Goal: Use online tool/utility: Utilize a website feature to perform a specific function

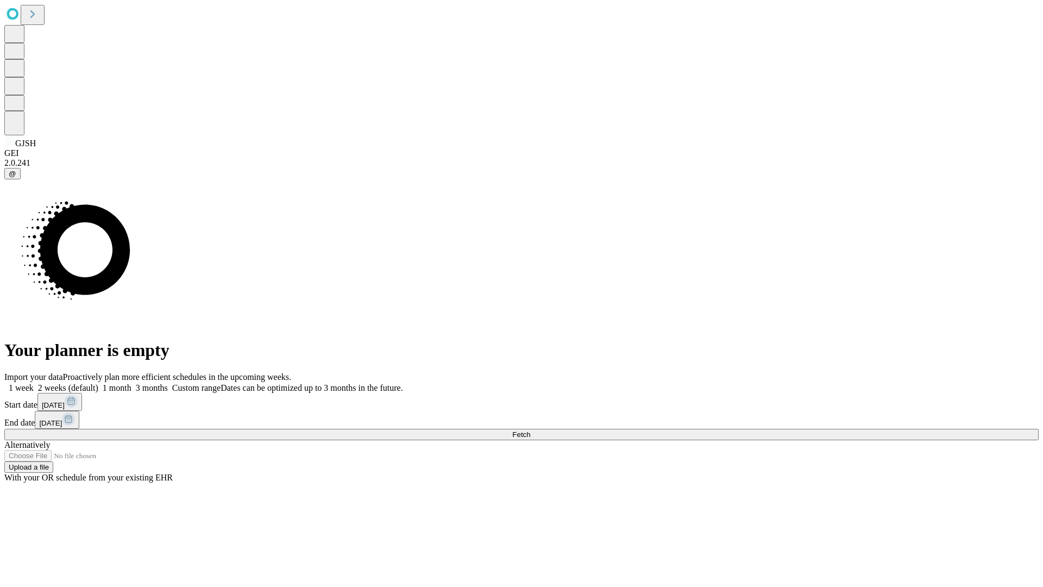
click at [98, 383] on label "2 weeks (default)" at bounding box center [66, 387] width 65 height 9
click at [530, 430] on span "Fetch" at bounding box center [521, 434] width 18 height 8
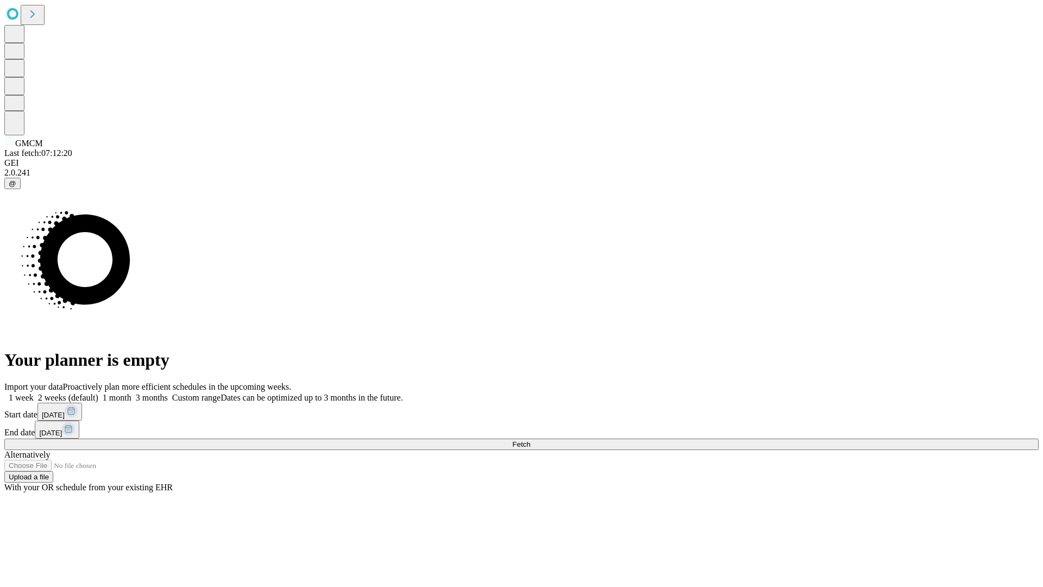
click at [98, 393] on label "2 weeks (default)" at bounding box center [66, 397] width 65 height 9
click at [530, 440] on span "Fetch" at bounding box center [521, 444] width 18 height 8
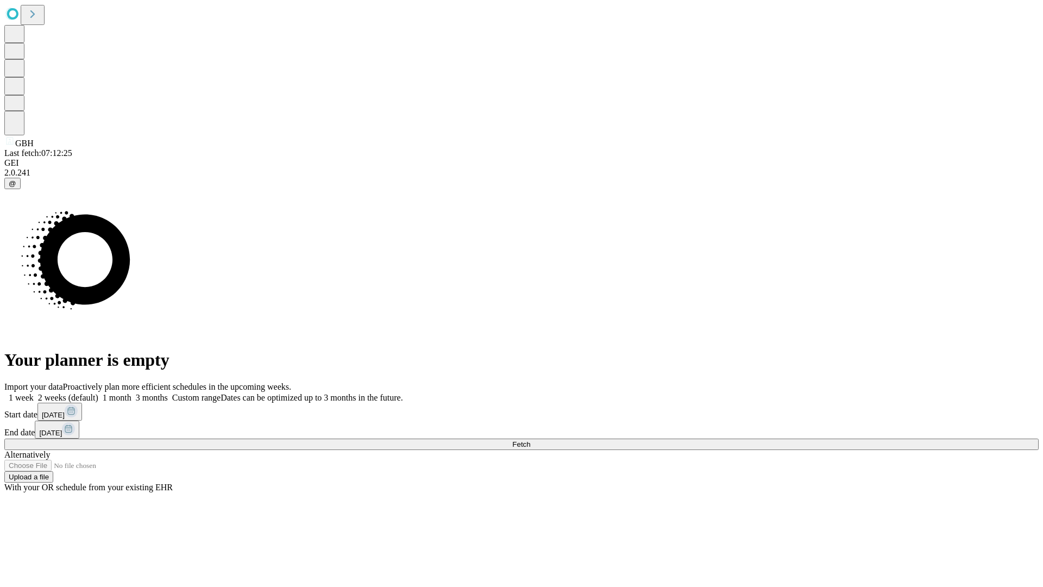
click at [98, 393] on label "2 weeks (default)" at bounding box center [66, 397] width 65 height 9
click at [530, 440] on span "Fetch" at bounding box center [521, 444] width 18 height 8
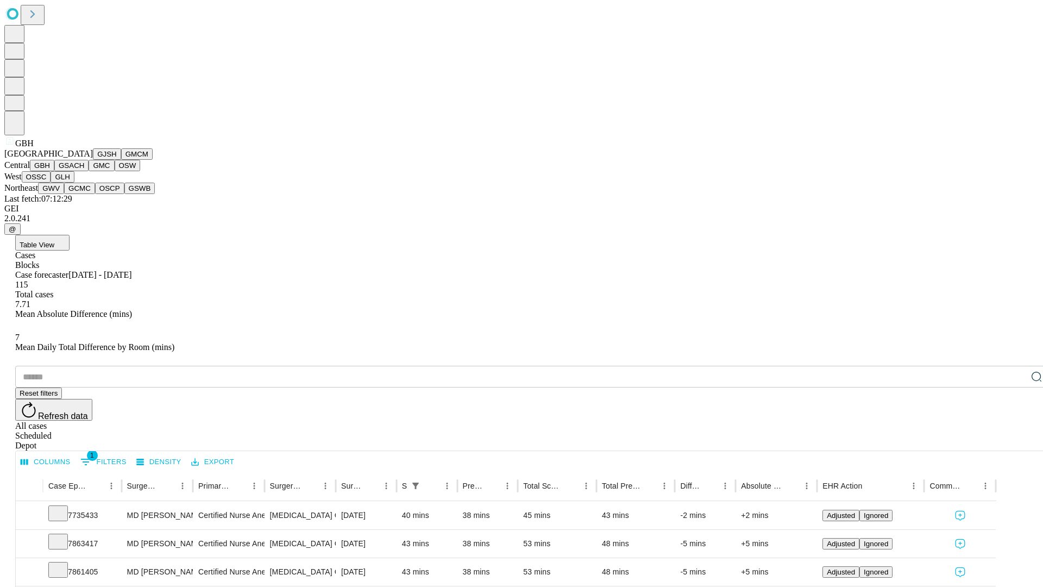
click at [84, 171] on button "GSACH" at bounding box center [71, 165] width 34 height 11
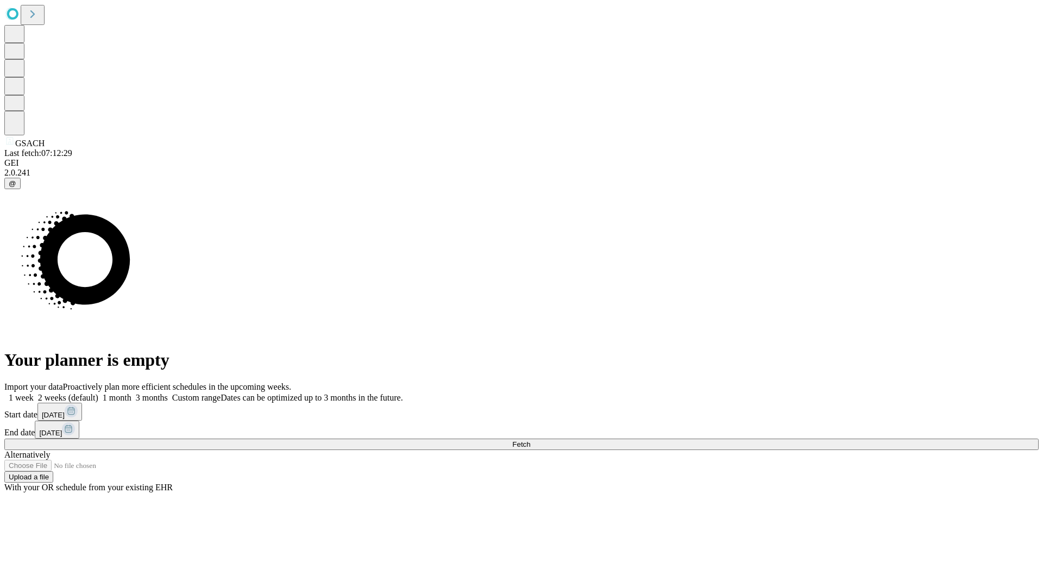
click at [98, 393] on label "2 weeks (default)" at bounding box center [66, 397] width 65 height 9
click at [530, 440] on span "Fetch" at bounding box center [521, 444] width 18 height 8
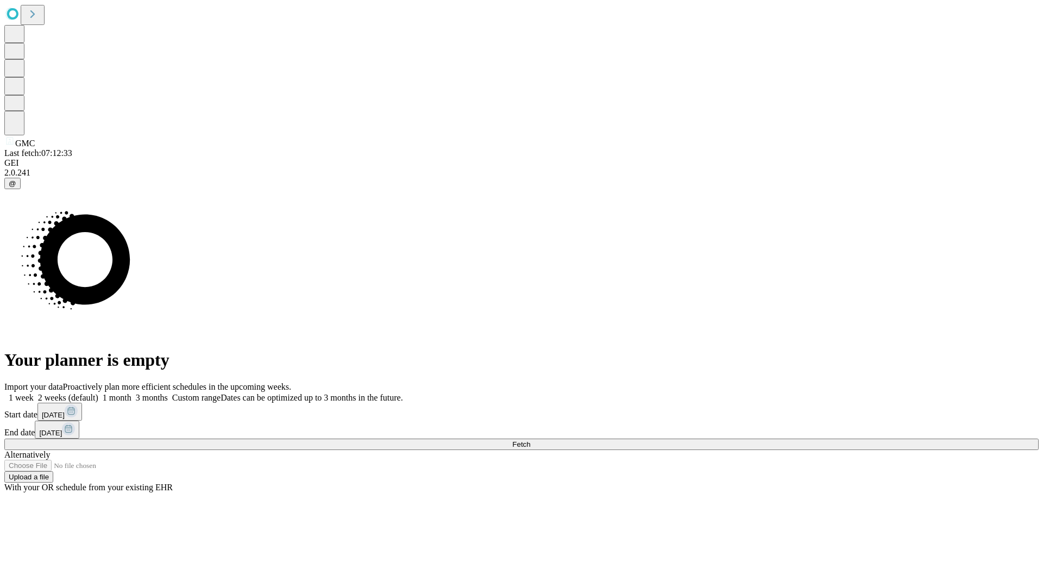
click at [98, 393] on label "2 weeks (default)" at bounding box center [66, 397] width 65 height 9
click at [530, 440] on span "Fetch" at bounding box center [521, 444] width 18 height 8
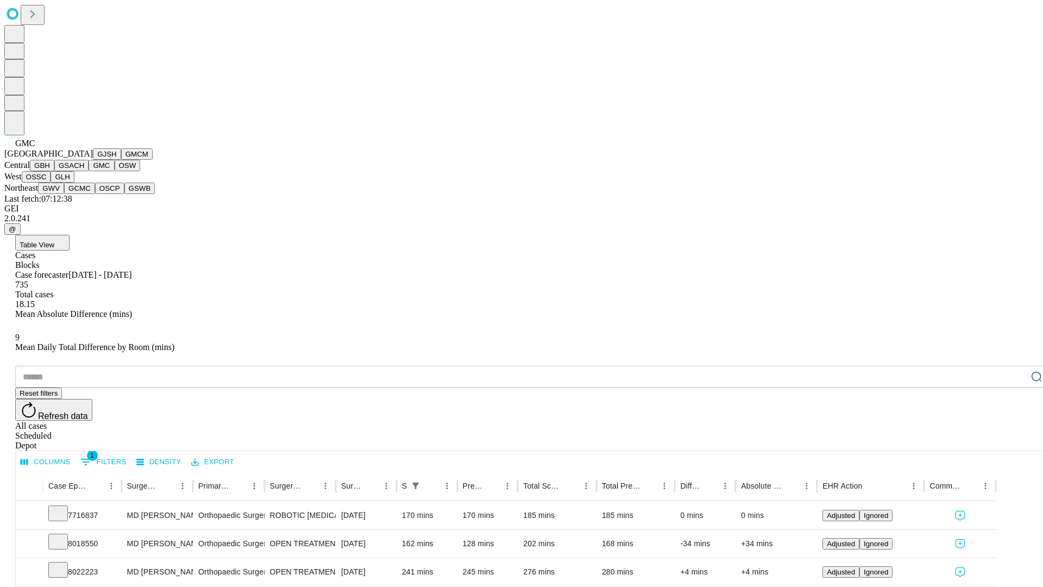
click at [115, 171] on button "OSW" at bounding box center [128, 165] width 26 height 11
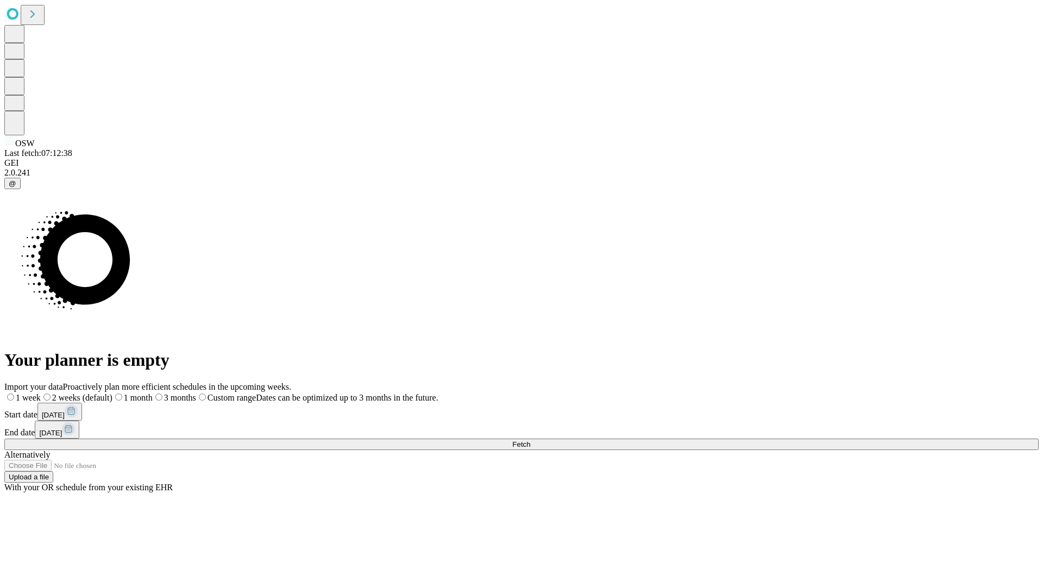
click at [530, 440] on span "Fetch" at bounding box center [521, 444] width 18 height 8
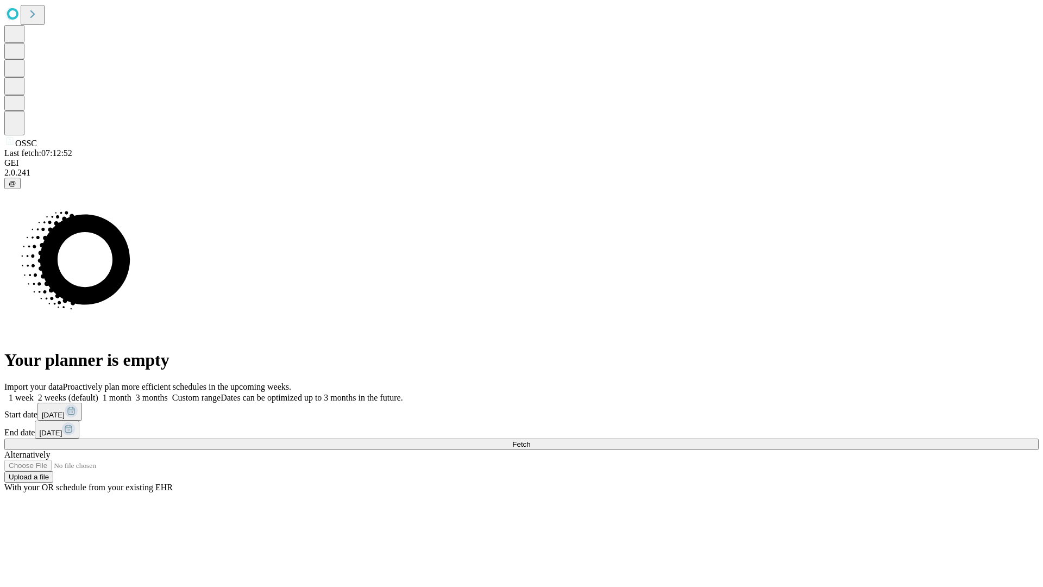
click at [530, 440] on span "Fetch" at bounding box center [521, 444] width 18 height 8
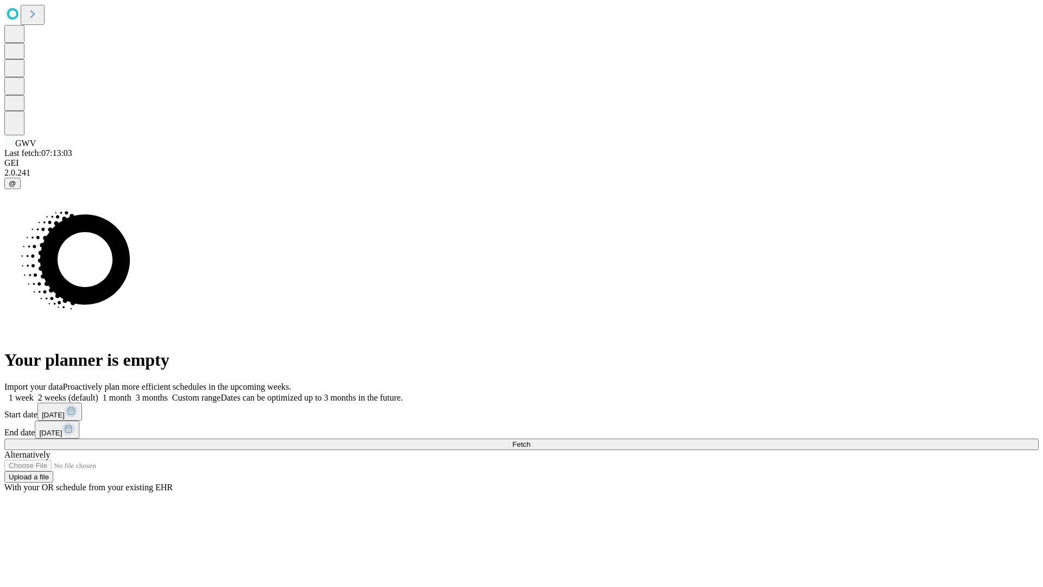
click at [530, 440] on span "Fetch" at bounding box center [521, 444] width 18 height 8
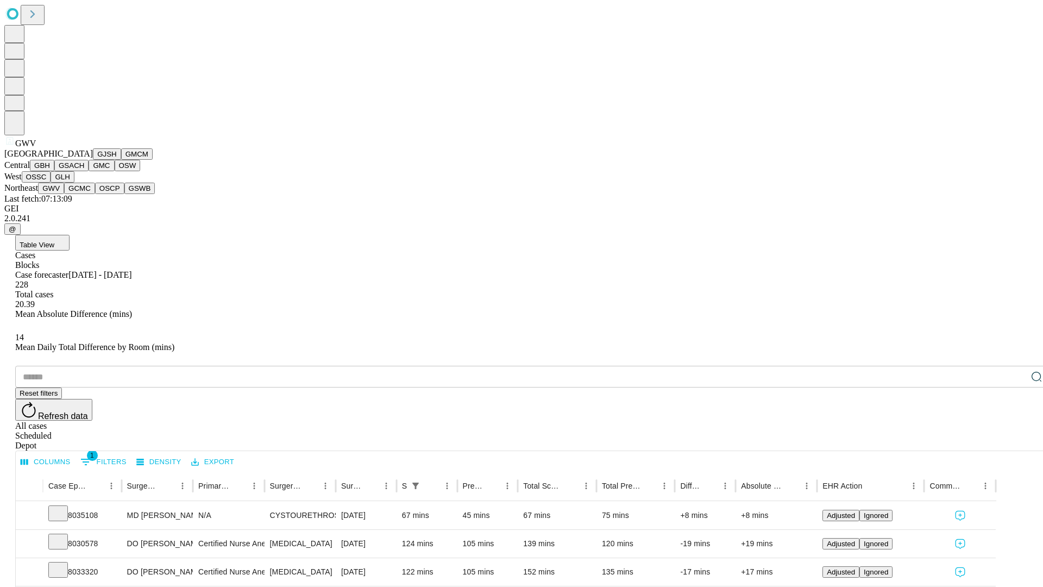
click at [84, 194] on button "GCMC" at bounding box center [79, 188] width 31 height 11
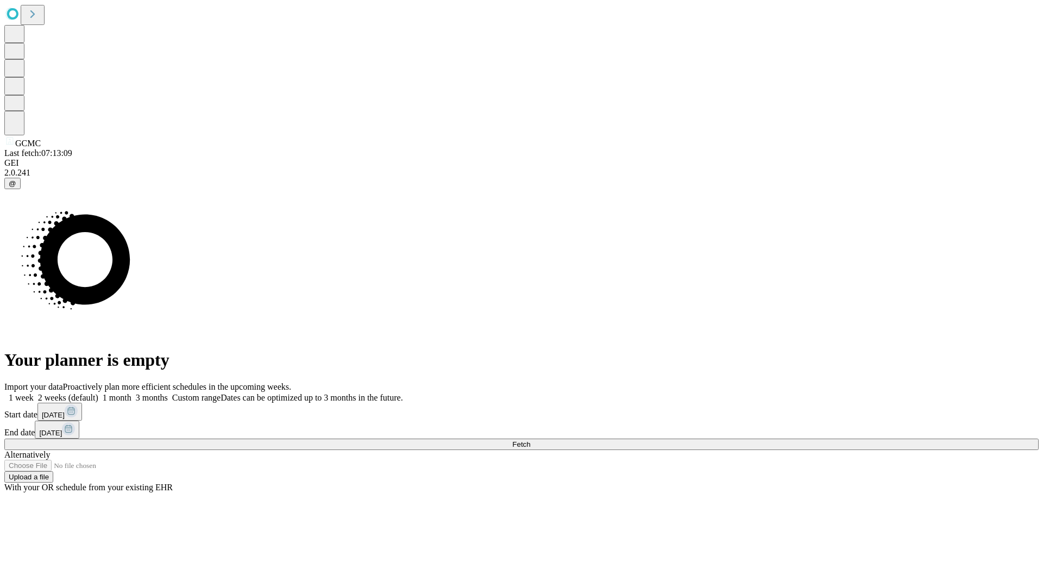
click at [98, 393] on label "2 weeks (default)" at bounding box center [66, 397] width 65 height 9
click at [530, 440] on span "Fetch" at bounding box center [521, 444] width 18 height 8
